Goal: Transaction & Acquisition: Obtain resource

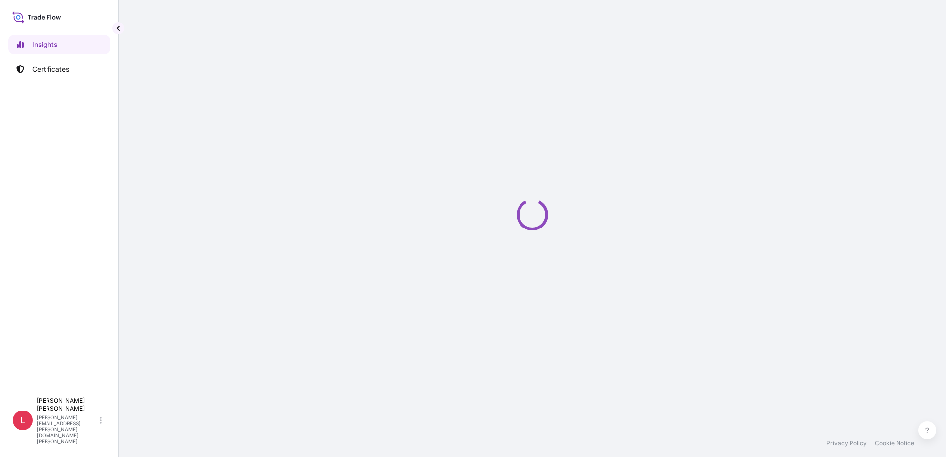
select select "2025"
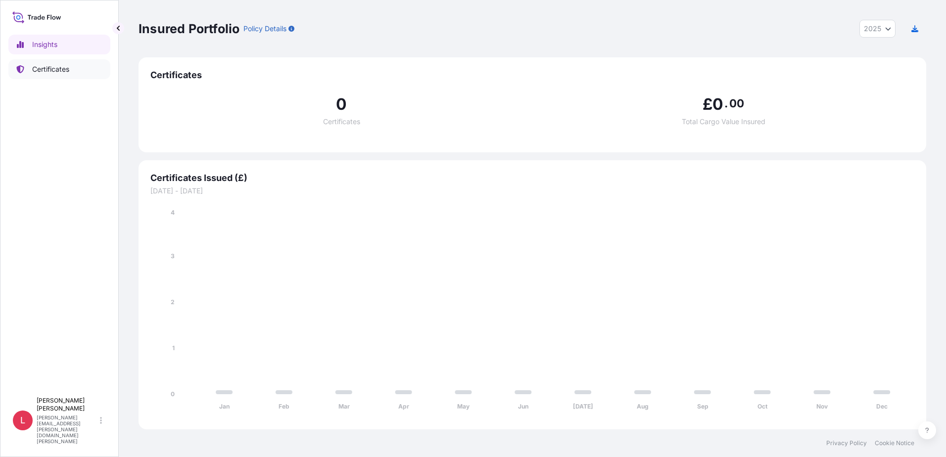
click at [46, 71] on p "Certificates" at bounding box center [50, 69] width 37 height 10
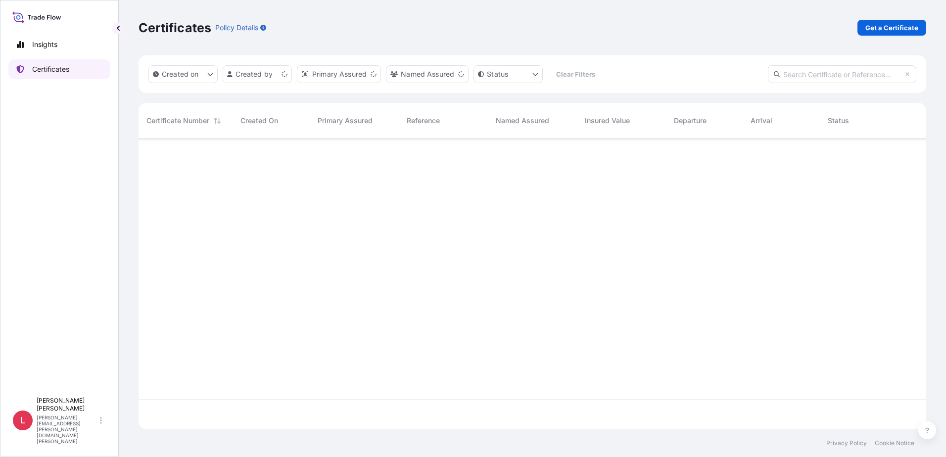
scroll to position [289, 780]
click at [883, 27] on p "Get a Certificate" at bounding box center [891, 28] width 53 height 10
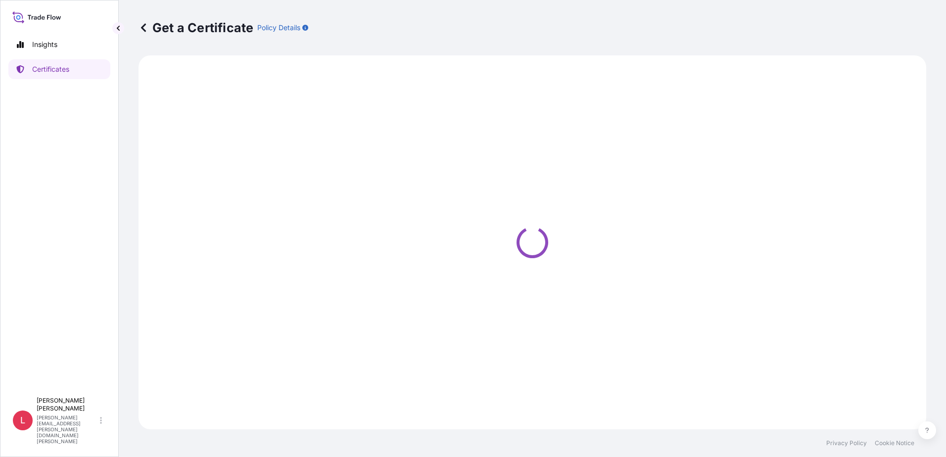
select select "Ocean Vessel"
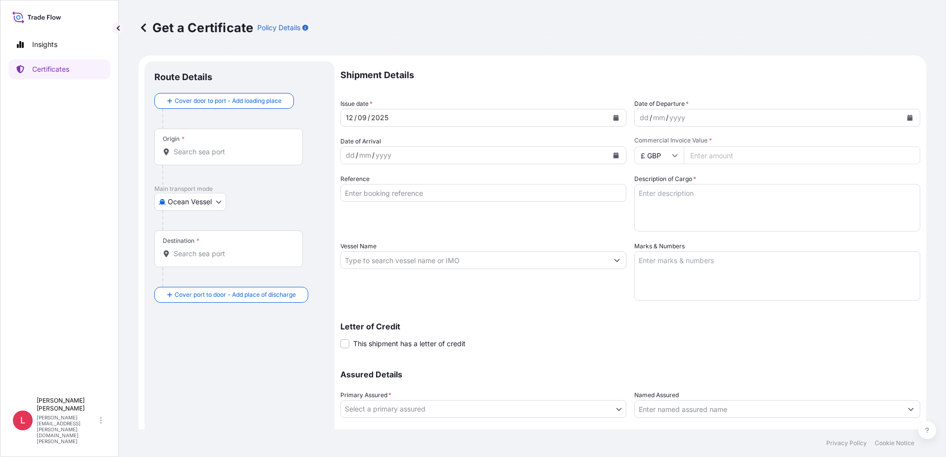
click at [749, 121] on div "dd / mm / yyyy" at bounding box center [768, 118] width 267 height 18
click at [907, 116] on icon "Calendar" at bounding box center [909, 118] width 5 height 6
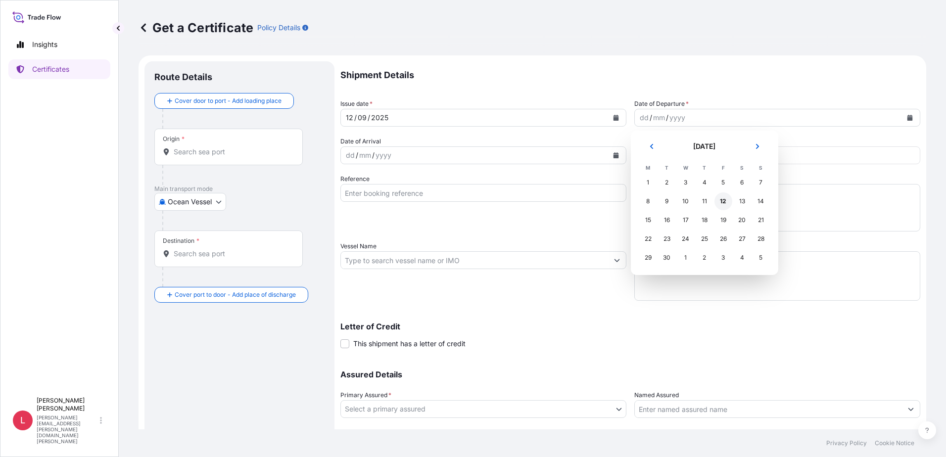
click at [724, 199] on div "12" at bounding box center [723, 201] width 18 height 18
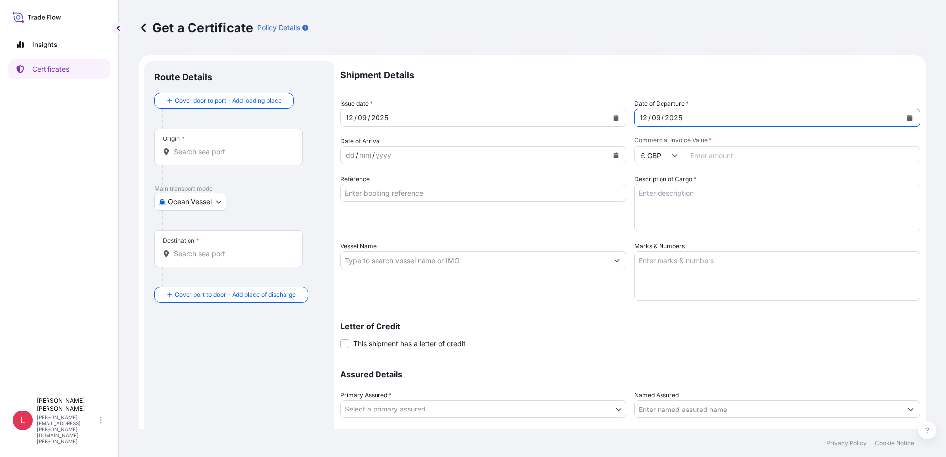
click at [613, 155] on icon "Calendar" at bounding box center [615, 155] width 5 height 6
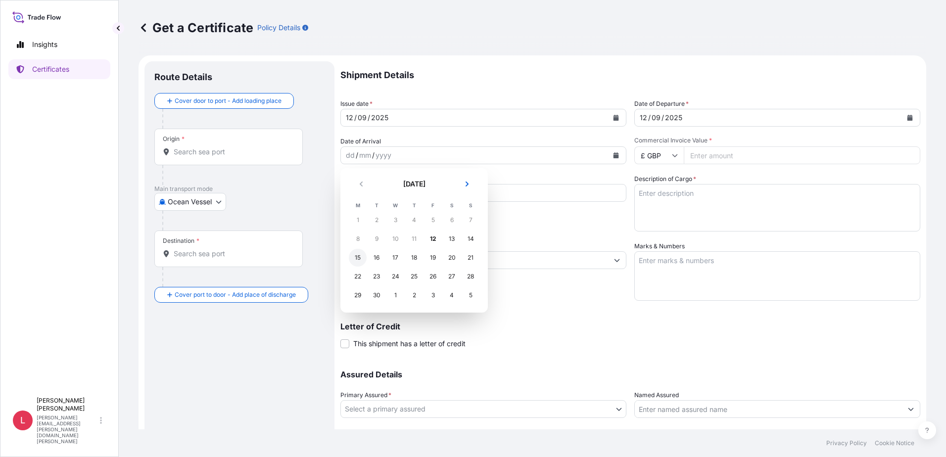
click at [358, 259] on div "15" at bounding box center [358, 258] width 18 height 18
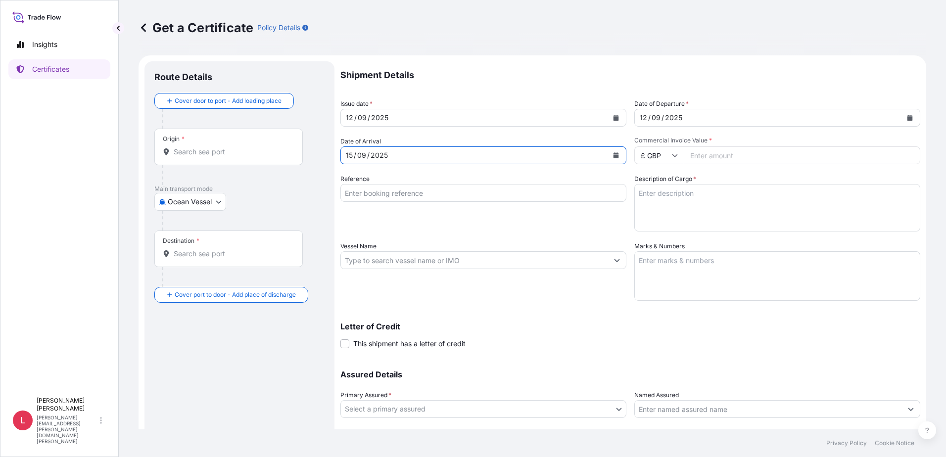
click at [672, 157] on icon at bounding box center [675, 155] width 6 height 6
click at [653, 223] on div "$ USD" at bounding box center [656, 224] width 42 height 19
type input "$ USD"
click at [718, 158] on input "Commercial Invoice Value *" at bounding box center [802, 155] width 236 height 18
click at [714, 156] on input "Commercial Invoice Value *" at bounding box center [802, 155] width 236 height 18
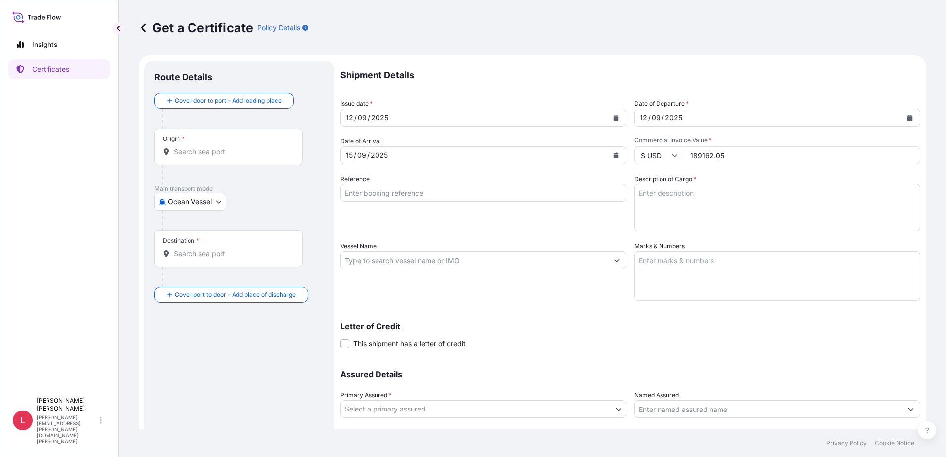
type input "189162.05"
click at [719, 192] on textarea "Description of Cargo *" at bounding box center [777, 207] width 286 height 47
click at [456, 194] on input "Reference" at bounding box center [483, 193] width 286 height 18
click at [384, 195] on input "Reference" at bounding box center [483, 193] width 286 height 18
paste input "33464538;33467240;;;;;;;;"
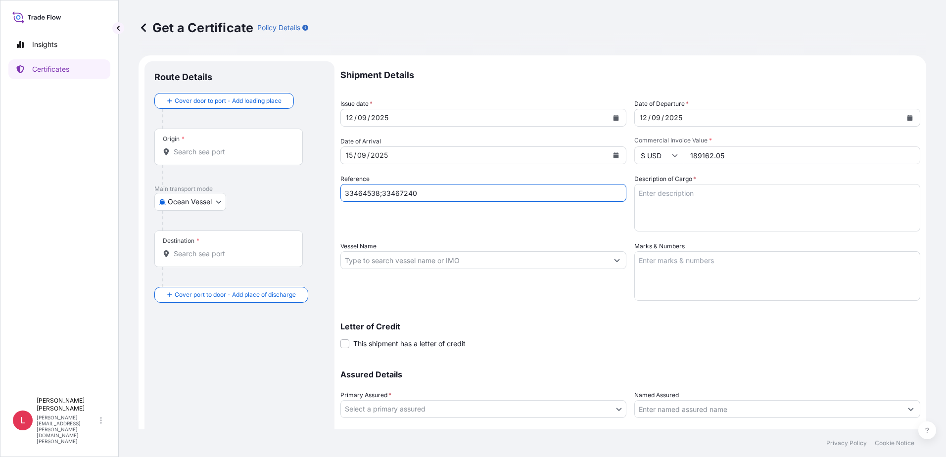
type input "33464538;33467240"
click at [724, 205] on textarea "Description of Cargo *" at bounding box center [777, 207] width 286 height 47
click at [667, 193] on textarea "Description of Cargo *" at bounding box center [777, 207] width 286 height 47
paste textarea "EXCAVATING TEETH INSURANCE PREMIUM USD 104.04"
type textarea "EXCAVATING TEETH INSURANCE PREMIUM USD 104.04"
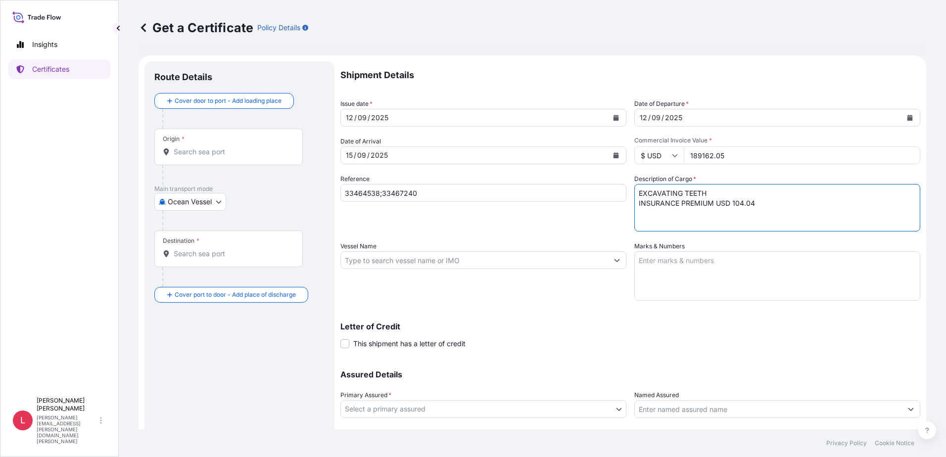
click at [524, 262] on input "Vessel Name" at bounding box center [474, 260] width 267 height 18
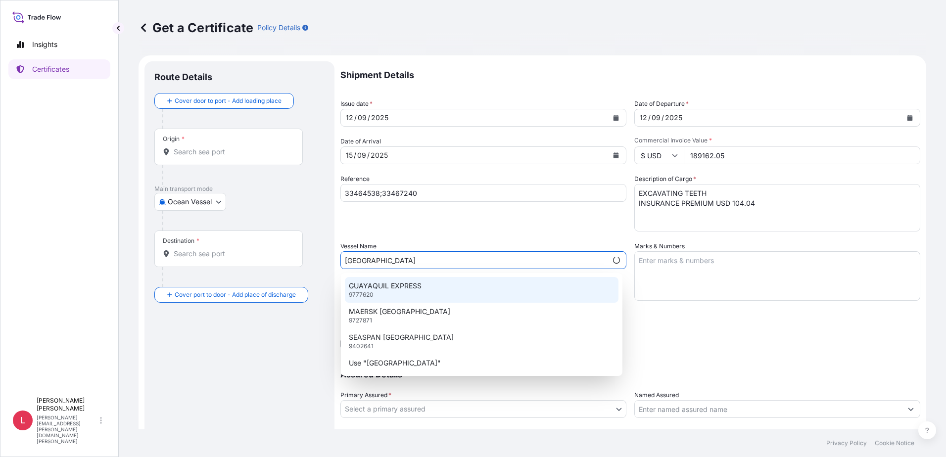
click at [369, 288] on p "GUAYAQUIL EXPRESS" at bounding box center [385, 286] width 73 height 10
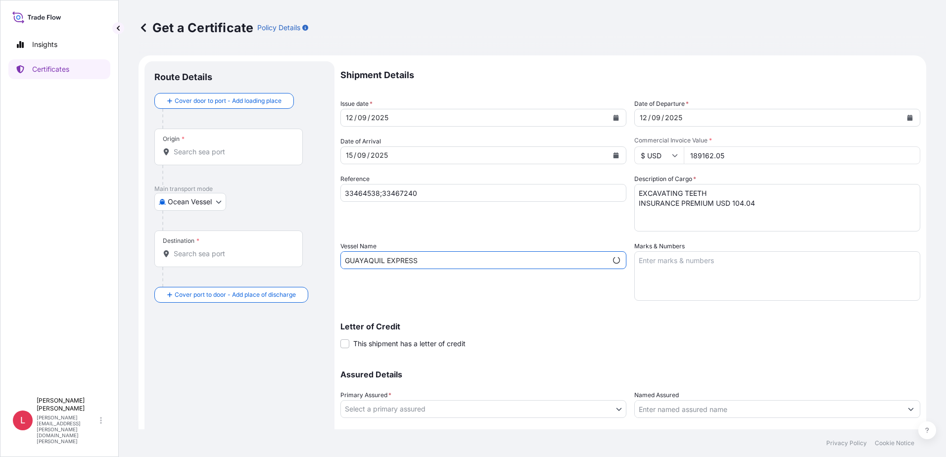
type input "GUAYAQUIL EXPRESS"
click at [673, 266] on textarea "Marks & Numbers" at bounding box center [777, 275] width 286 height 49
click at [684, 269] on textarea "Marks & Numbers" at bounding box center [777, 275] width 286 height 49
paste textarea "0WCLQN1MA"
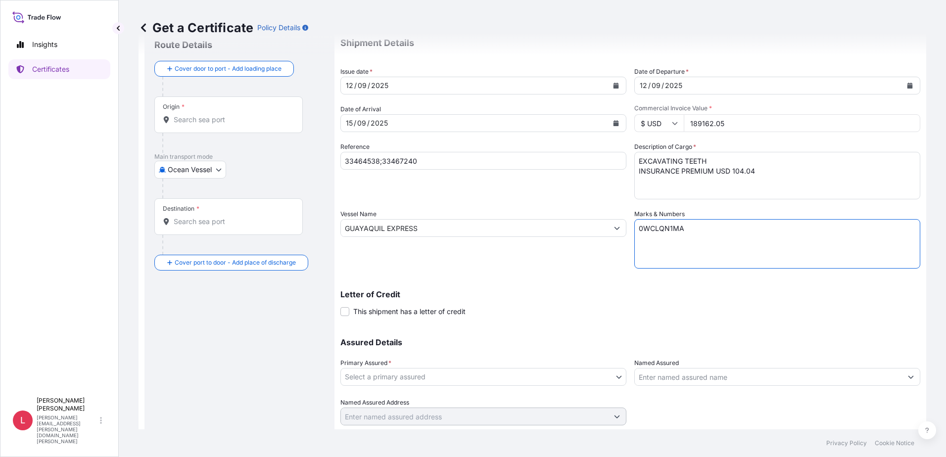
scroll to position [49, 0]
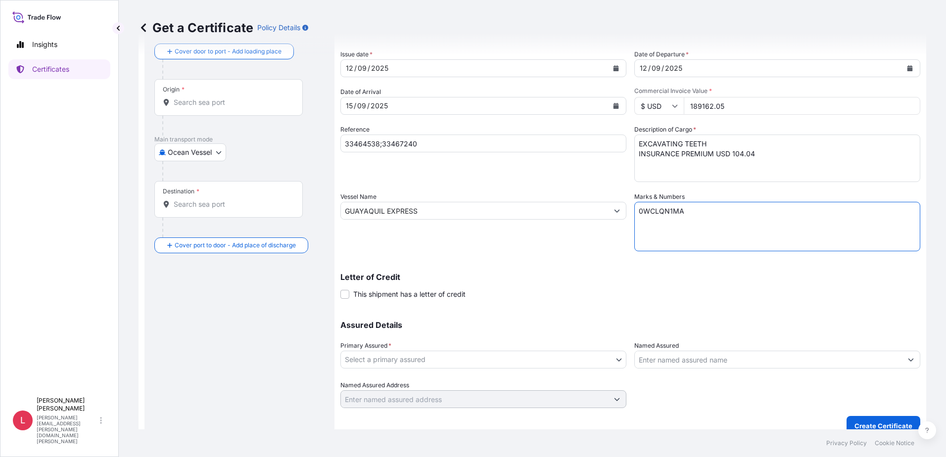
type textarea "0WCLQN1MA"
click at [605, 357] on body "Insights Certificates L [PERSON_NAME] [PERSON_NAME][EMAIL_ADDRESS][PERSON_NAME]…" at bounding box center [473, 228] width 946 height 457
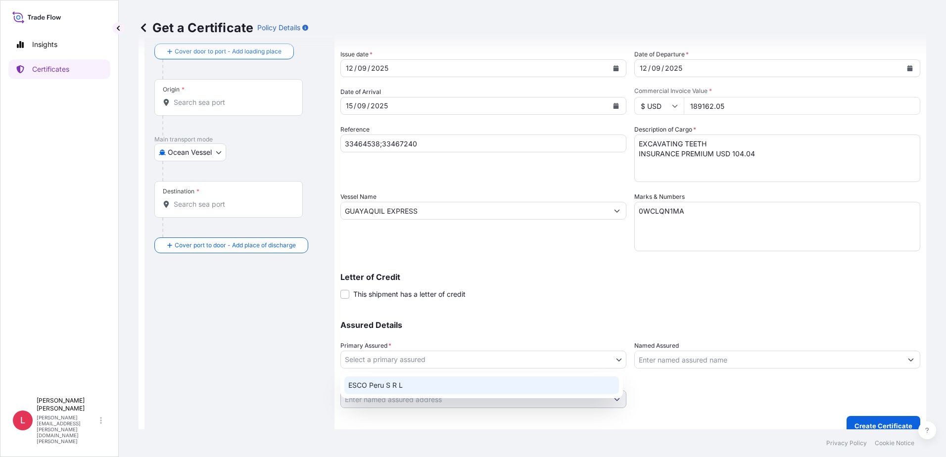
click at [404, 384] on div "ESCO Peru S R L" at bounding box center [481, 385] width 275 height 18
select select "31779"
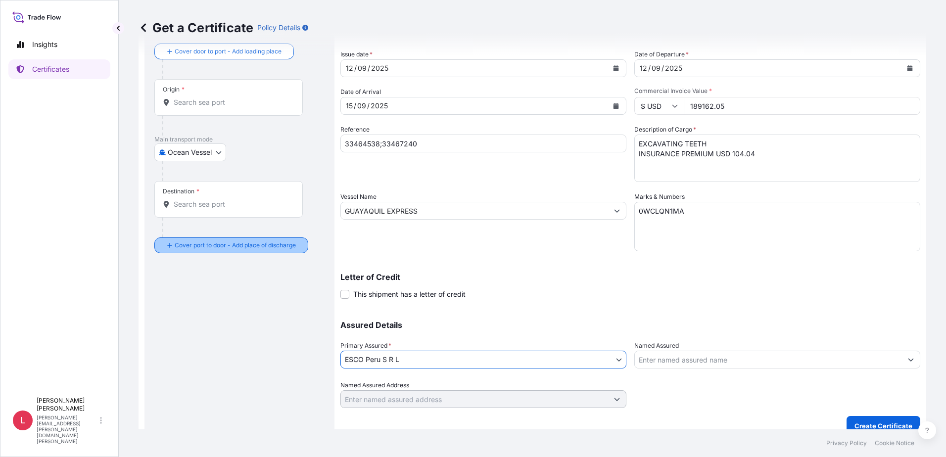
scroll to position [0, 0]
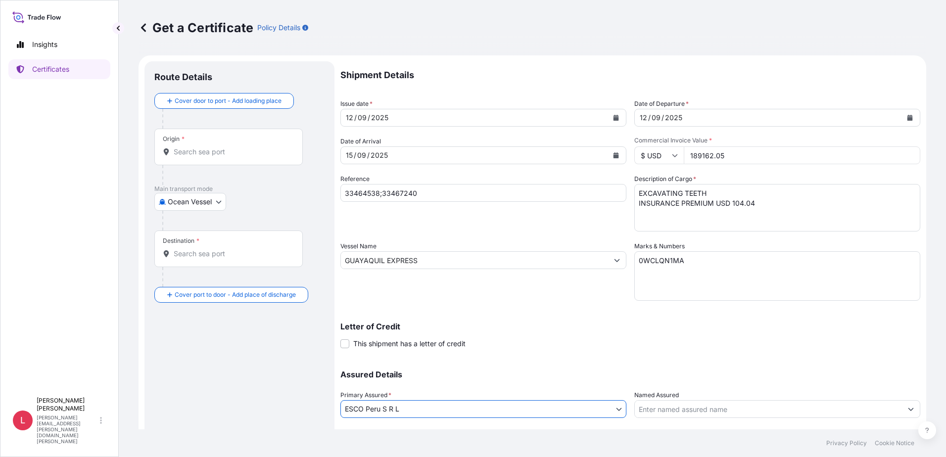
click at [225, 152] on input "Origin *" at bounding box center [232, 152] width 117 height 10
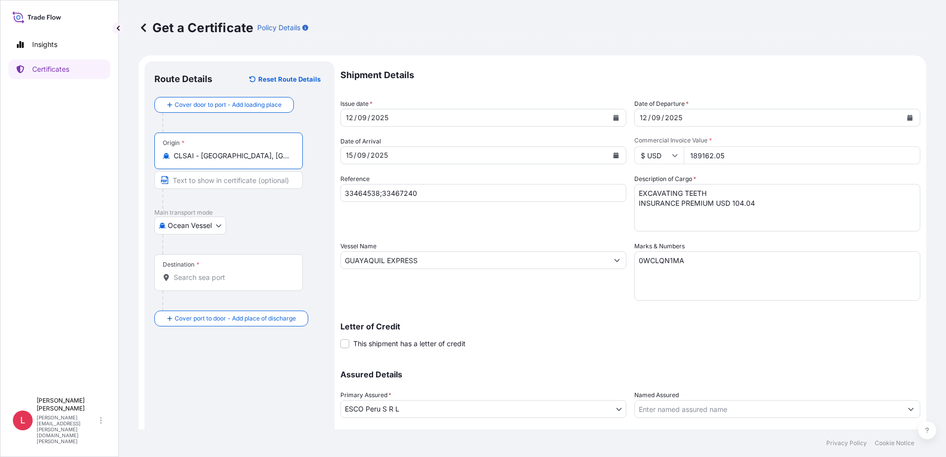
type input "CLSAI - [GEOGRAPHIC_DATA], [GEOGRAPHIC_DATA]"
click at [222, 279] on input "Destination *" at bounding box center [232, 278] width 117 height 10
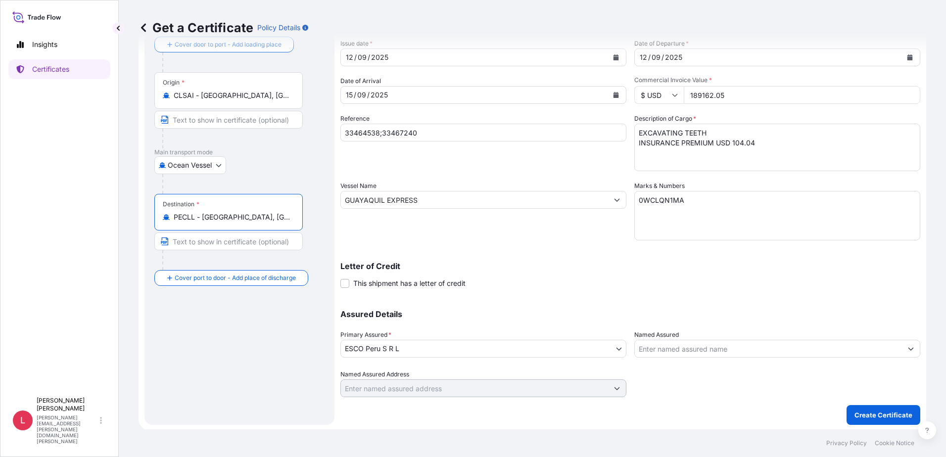
scroll to position [62, 0]
type input "PECLL - [GEOGRAPHIC_DATA], [GEOGRAPHIC_DATA]"
click at [875, 412] on p "Create Certificate" at bounding box center [883, 414] width 58 height 10
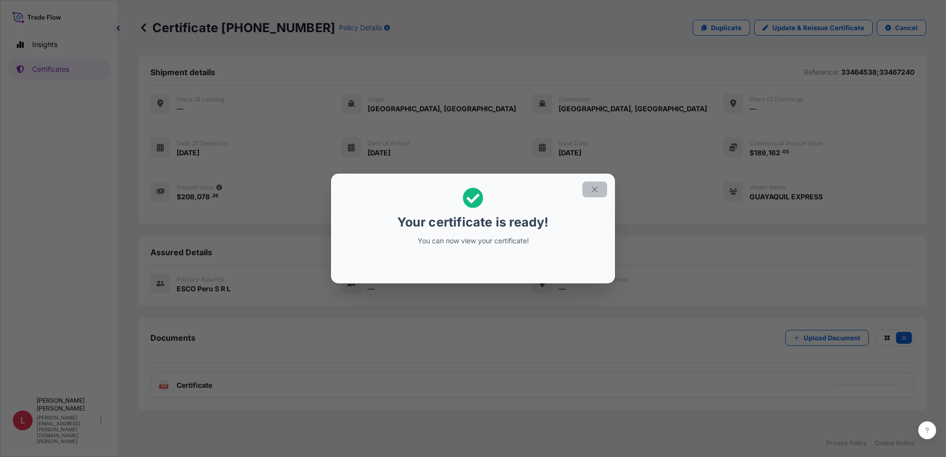
click at [598, 190] on icon "button" at bounding box center [594, 189] width 9 height 9
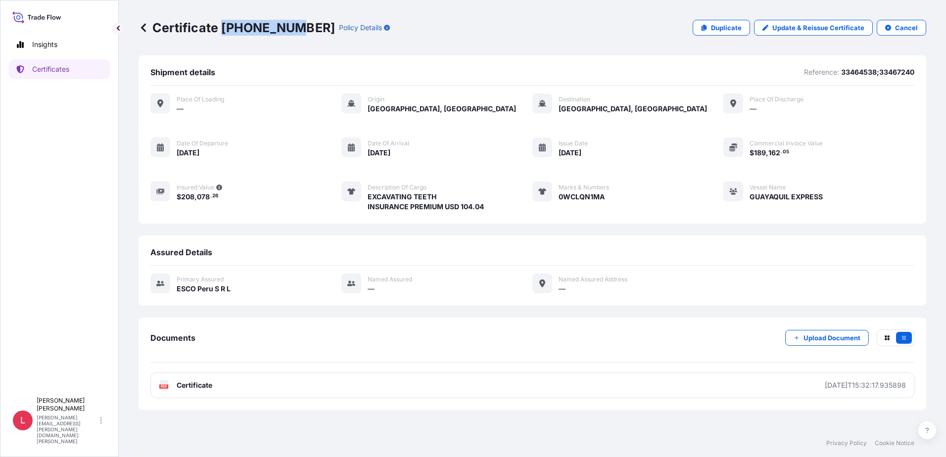
drag, startPoint x: 223, startPoint y: 28, endPoint x: 288, endPoint y: 27, distance: 65.3
click at [288, 27] on p "Certificate [PHONE_NUMBER]" at bounding box center [236, 28] width 196 height 16
copy p "[PHONE_NUMBER]"
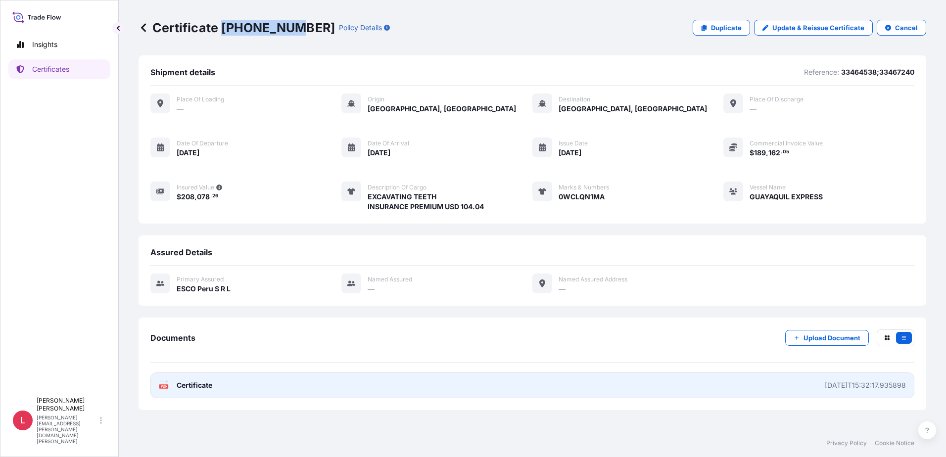
click at [195, 386] on span "Certificate" at bounding box center [195, 385] width 36 height 10
